Goal: Information Seeking & Learning: Compare options

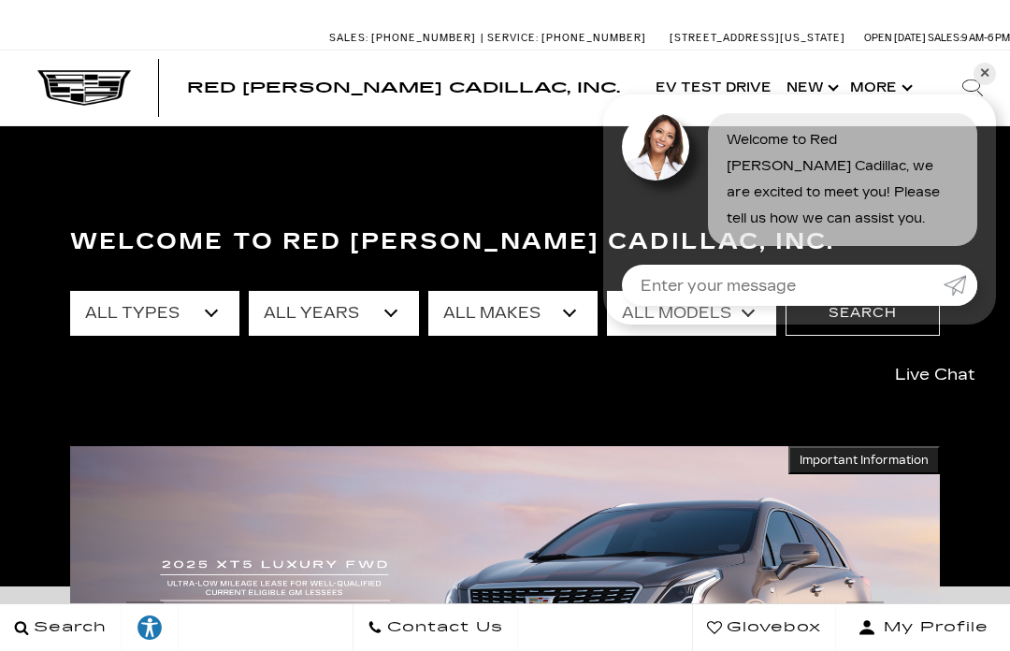
click at [991, 77] on link "✕" at bounding box center [985, 74] width 22 height 22
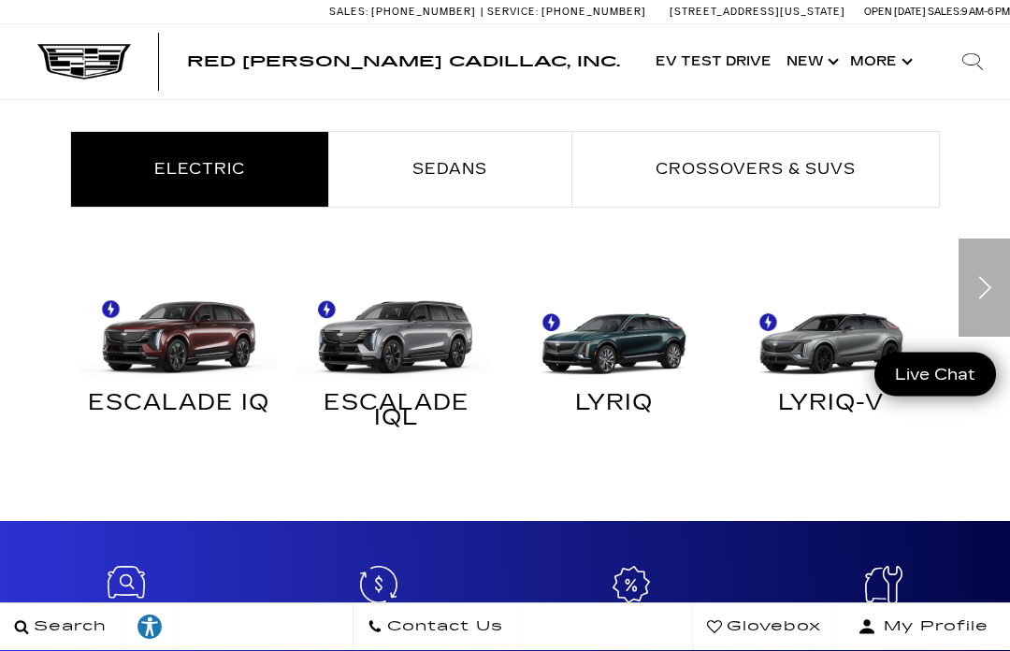
scroll to position [888, 0]
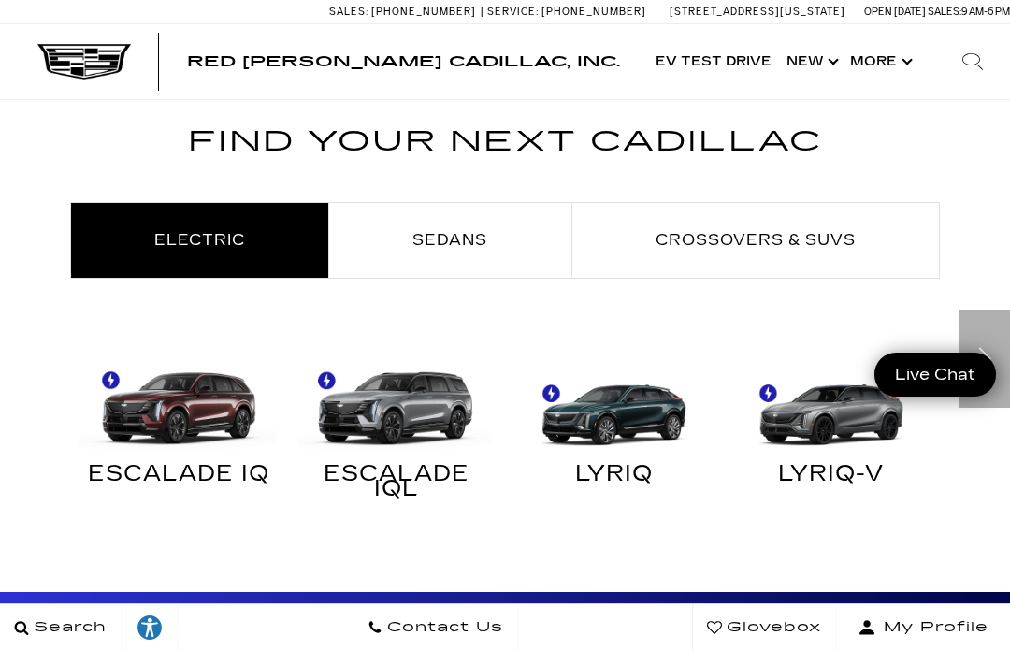
click at [477, 242] on span "Sedans" at bounding box center [449, 240] width 75 height 18
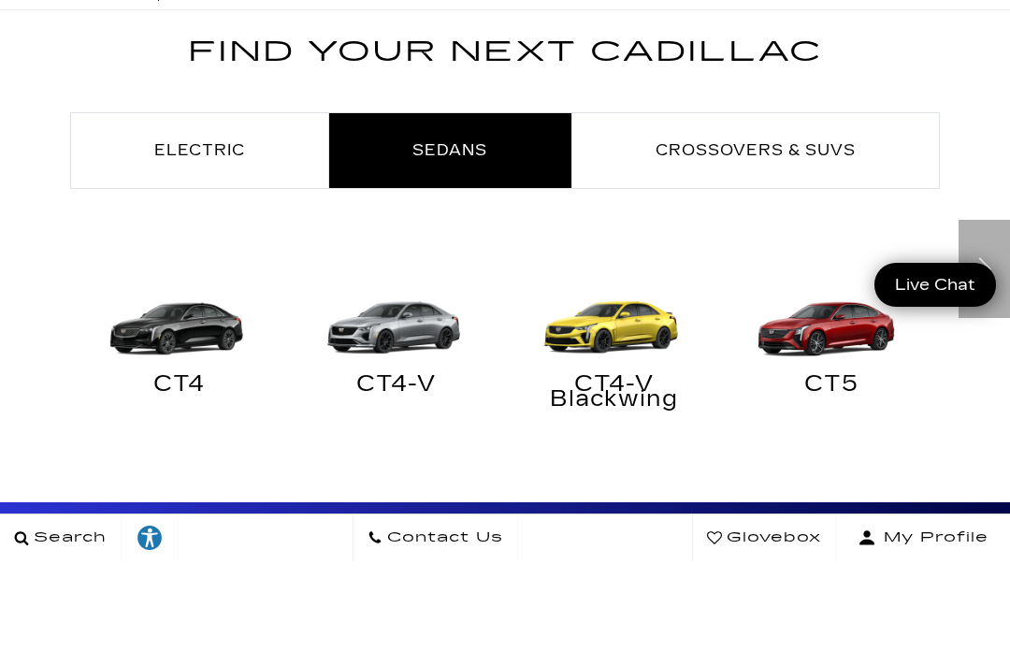
scroll to position [1019, 0]
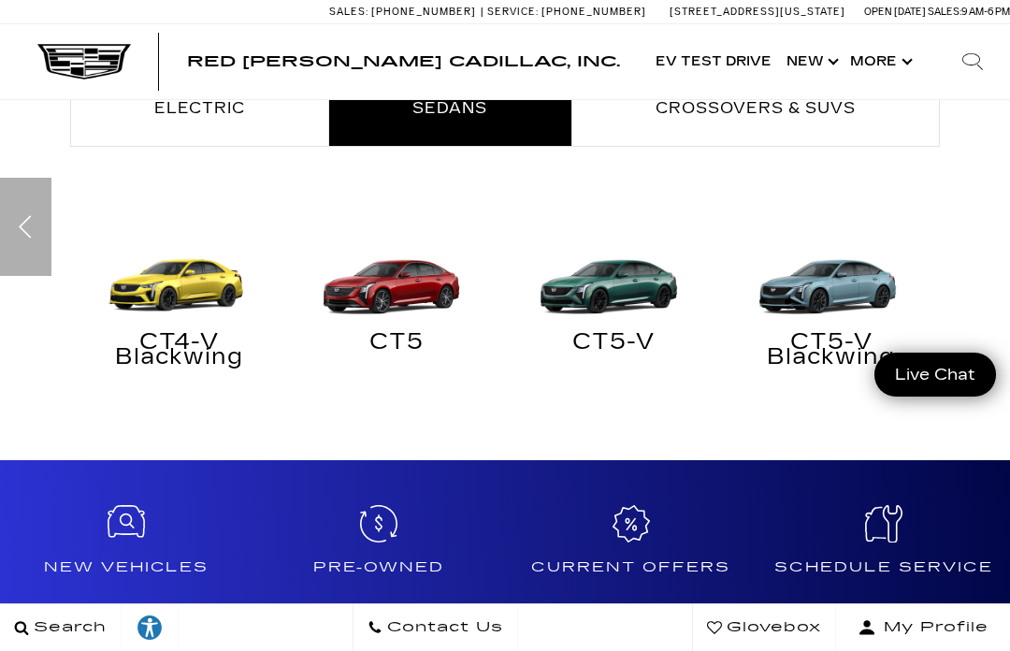
click at [593, 317] on img at bounding box center [613, 269] width 199 height 99
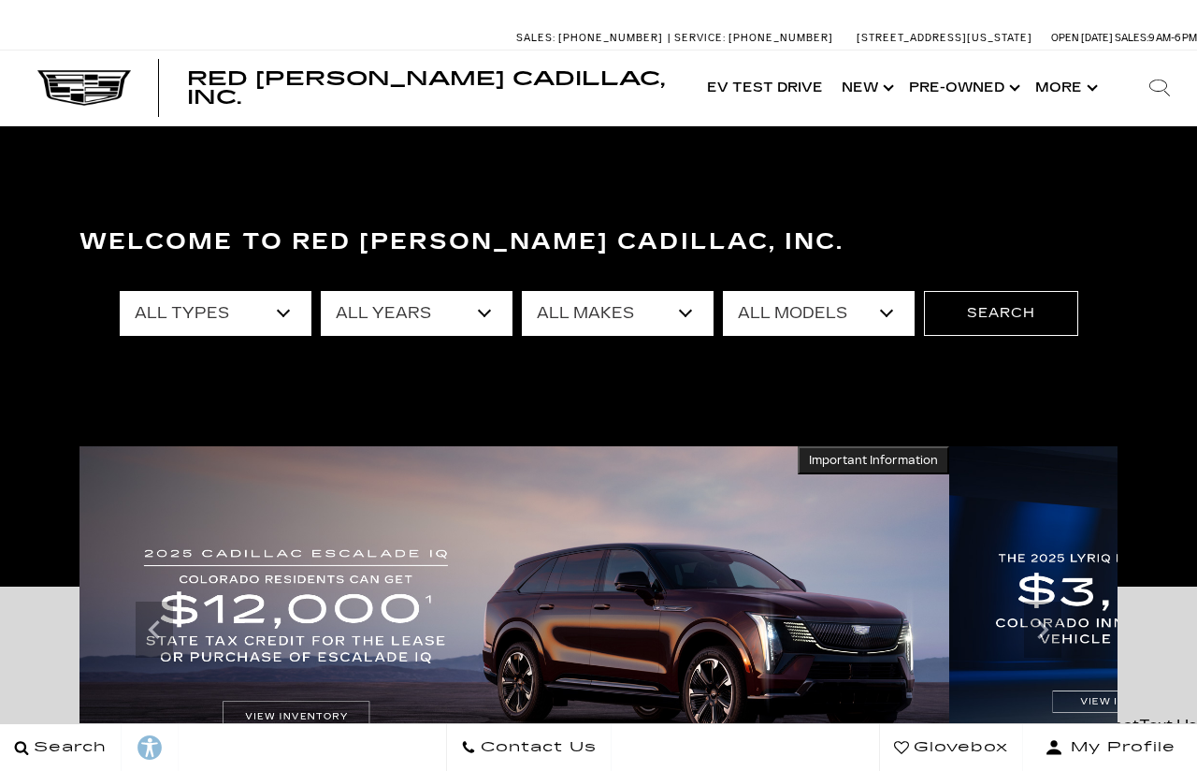
click at [986, 64] on link "Show Pre-Owned" at bounding box center [963, 88] width 126 height 75
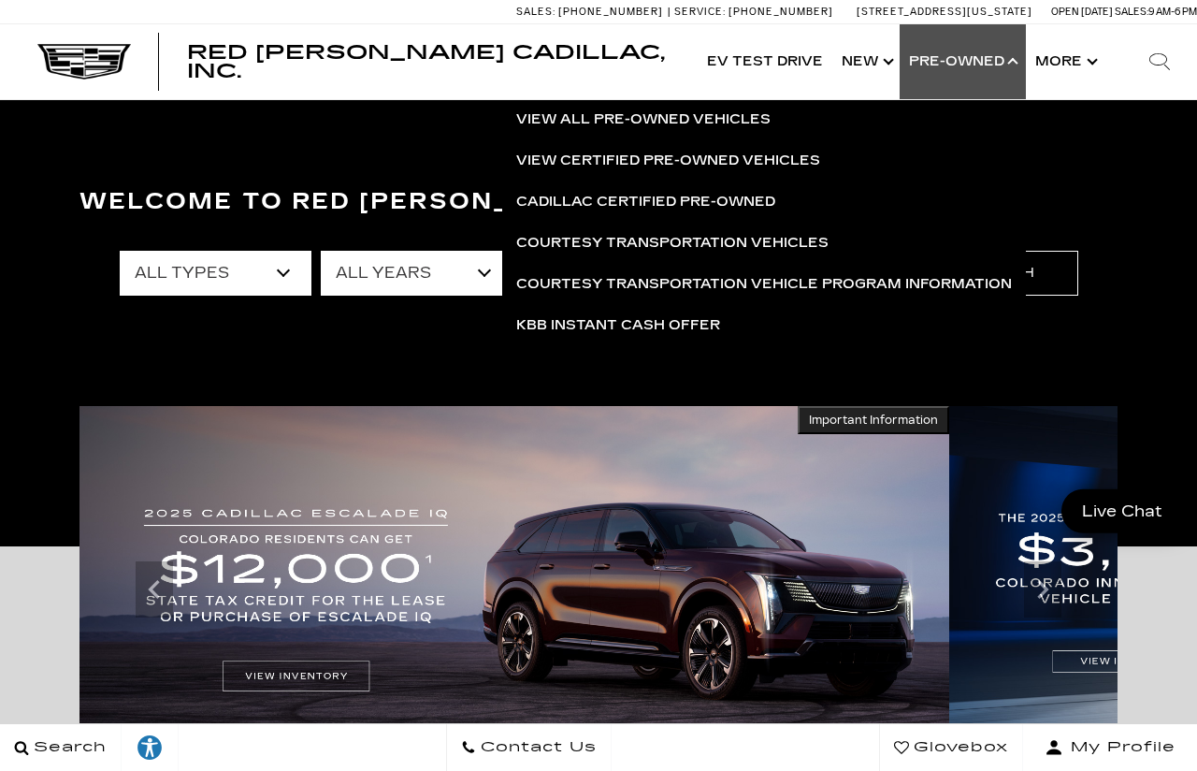
scroll to position [40, 0]
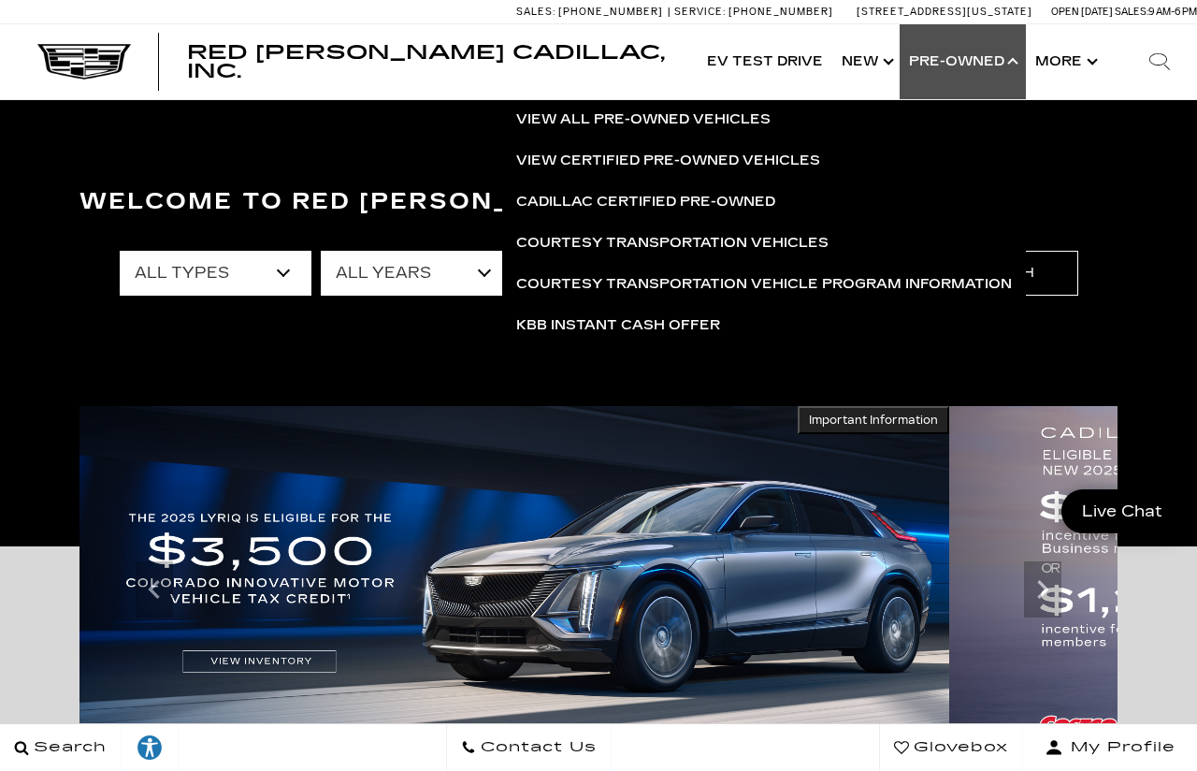
click at [720, 110] on link "View All Pre-Owned Vehicles" at bounding box center [764, 119] width 524 height 41
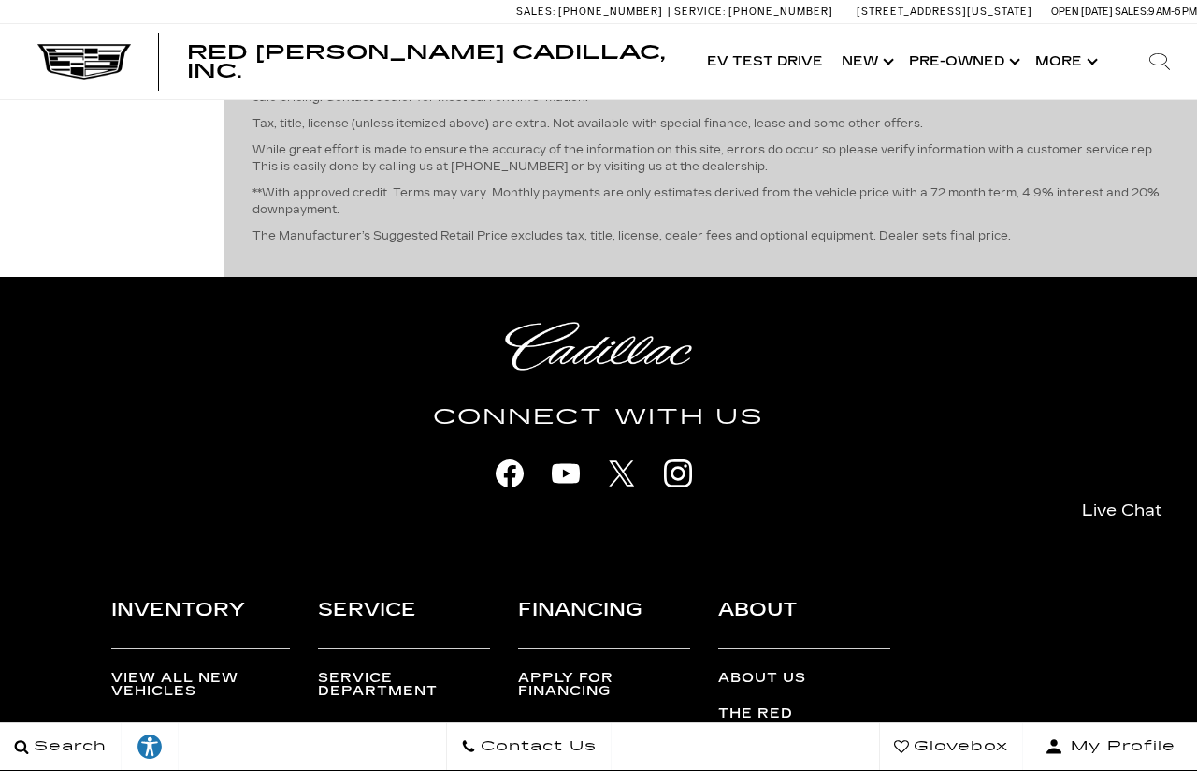
scroll to position [5511, 0]
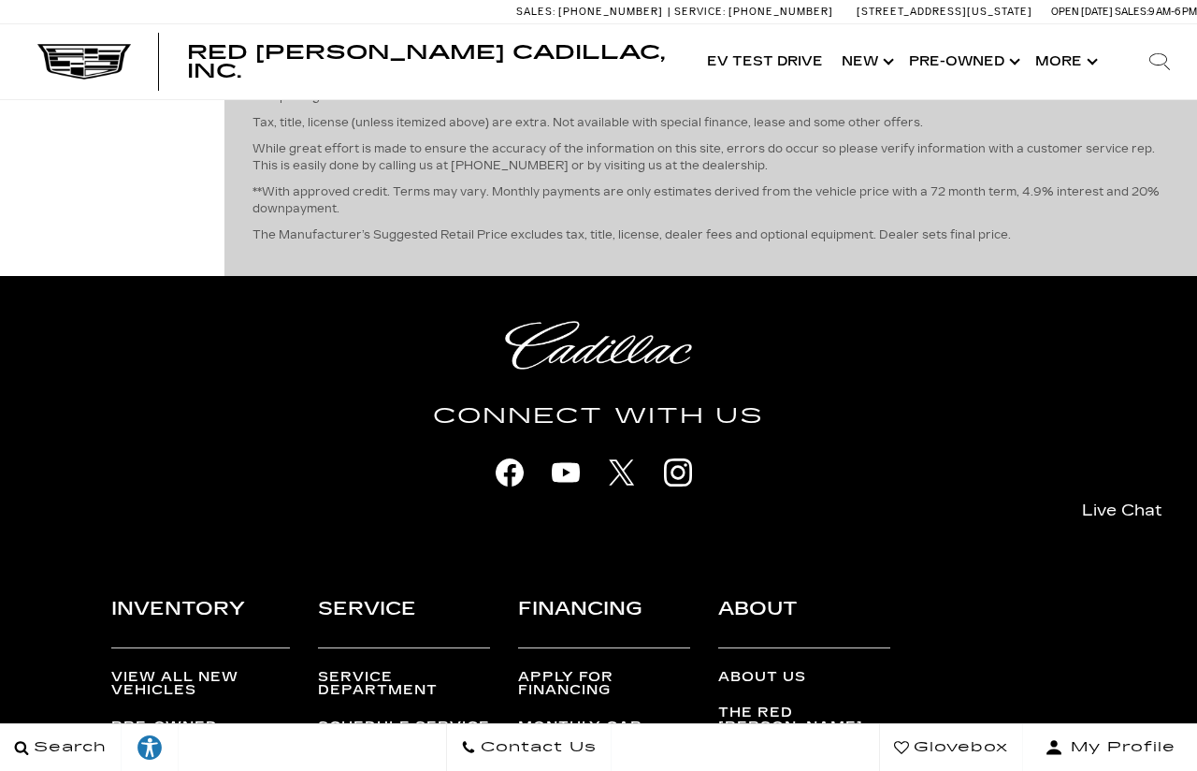
click at [818, 262] on div "Disclaimer: Tax, title, licensing and other fees NOT included. All prices, spec…" at bounding box center [711, 144] width 917 height 236
click at [1139, 23] on link "Next" at bounding box center [1151, 7] width 40 height 33
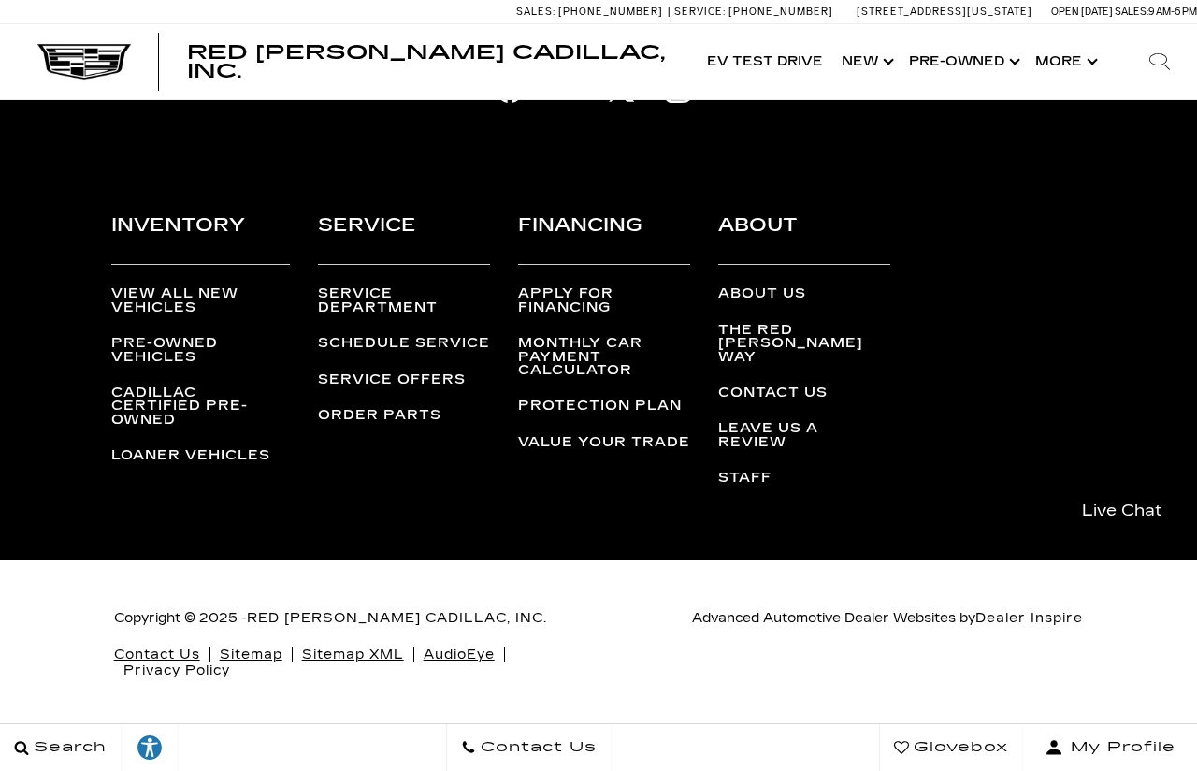
scroll to position [5024, 0]
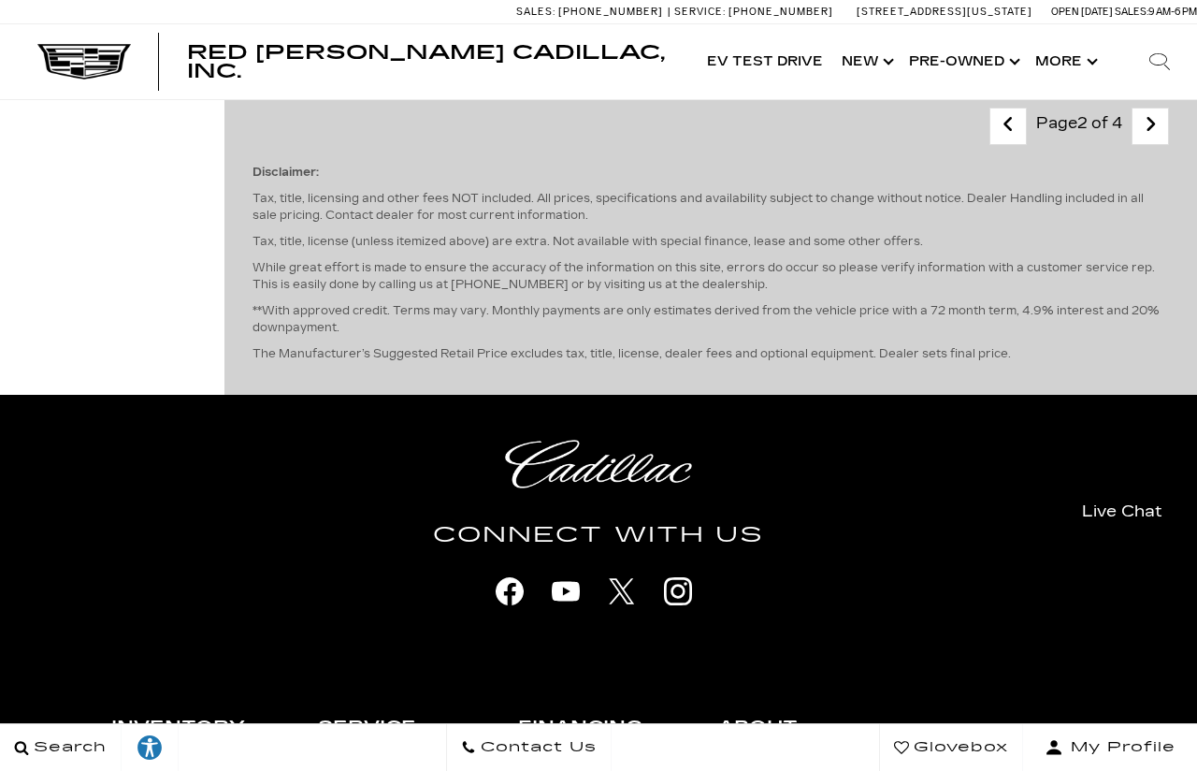
scroll to position [4521, 0]
click at [1140, 142] on link "Next" at bounding box center [1151, 125] width 40 height 33
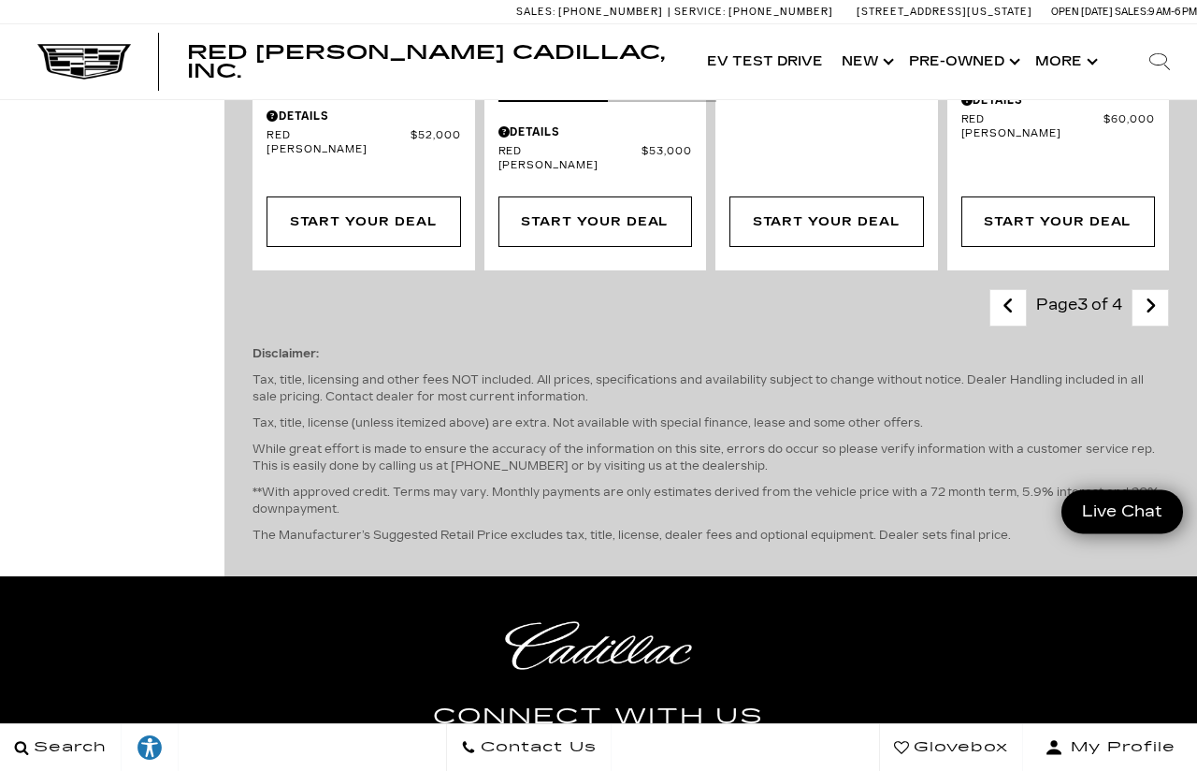
scroll to position [3480, 0]
click at [1158, 324] on link "Next" at bounding box center [1151, 307] width 40 height 33
